Goal: Task Accomplishment & Management: Manage account settings

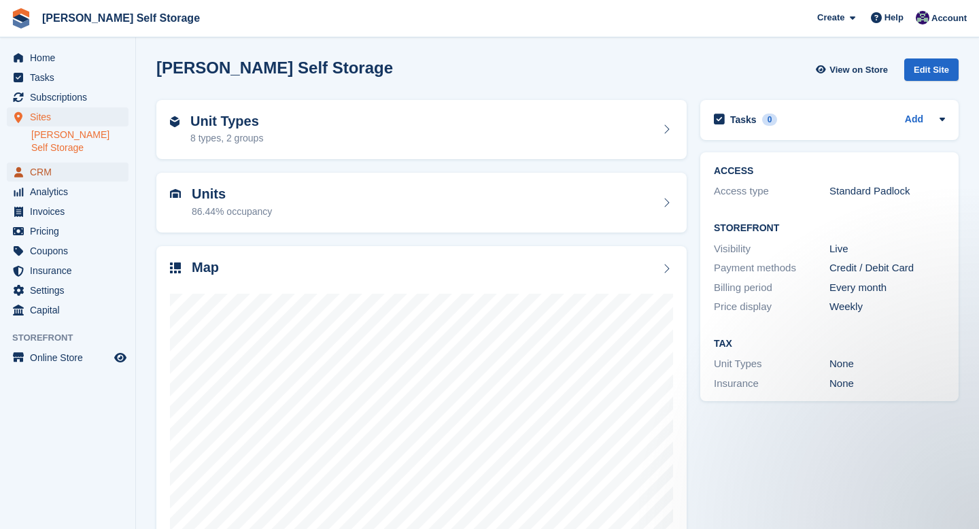
click at [56, 163] on span "CRM" at bounding box center [71, 172] width 82 height 19
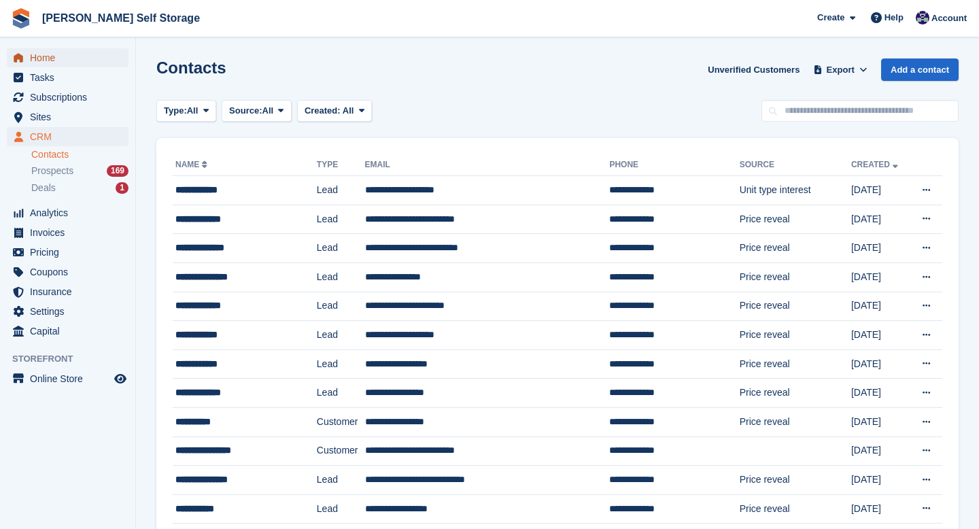
click at [39, 63] on span "Home" at bounding box center [71, 57] width 82 height 19
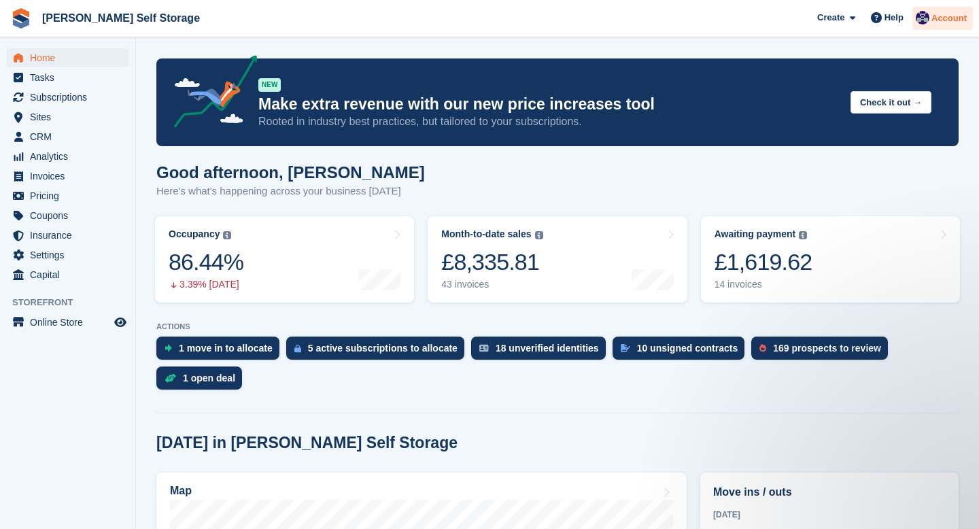
click at [946, 21] on span "Account" at bounding box center [949, 19] width 35 height 14
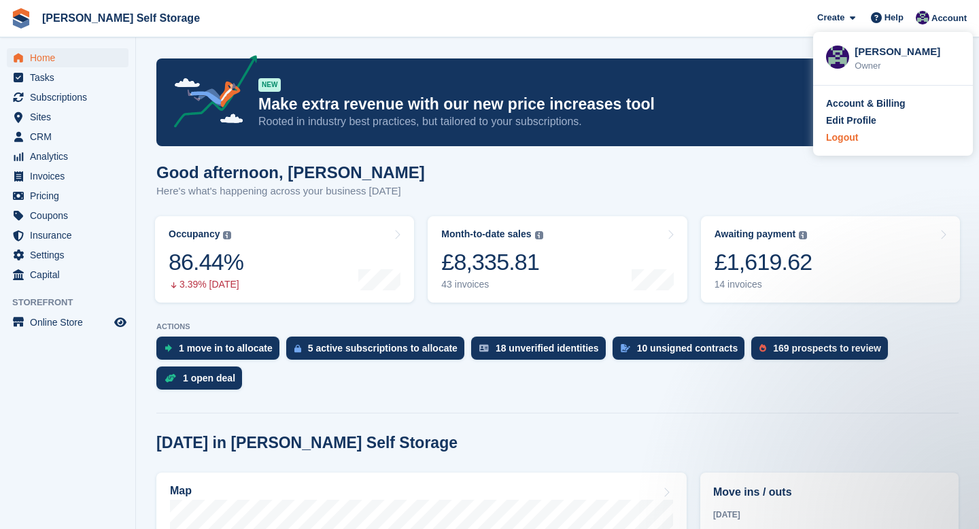
click at [840, 139] on div "Logout" at bounding box center [842, 138] width 32 height 14
